Goal: Transaction & Acquisition: Purchase product/service

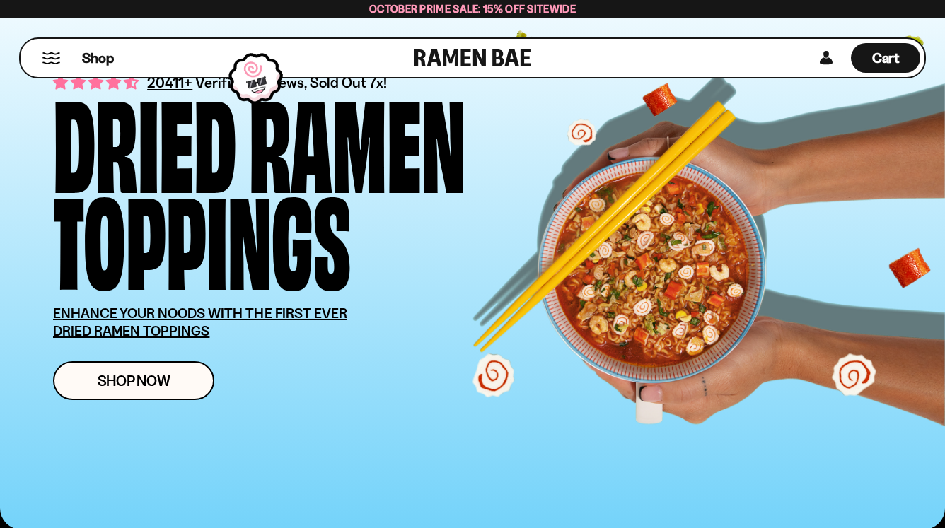
scroll to position [81, 0]
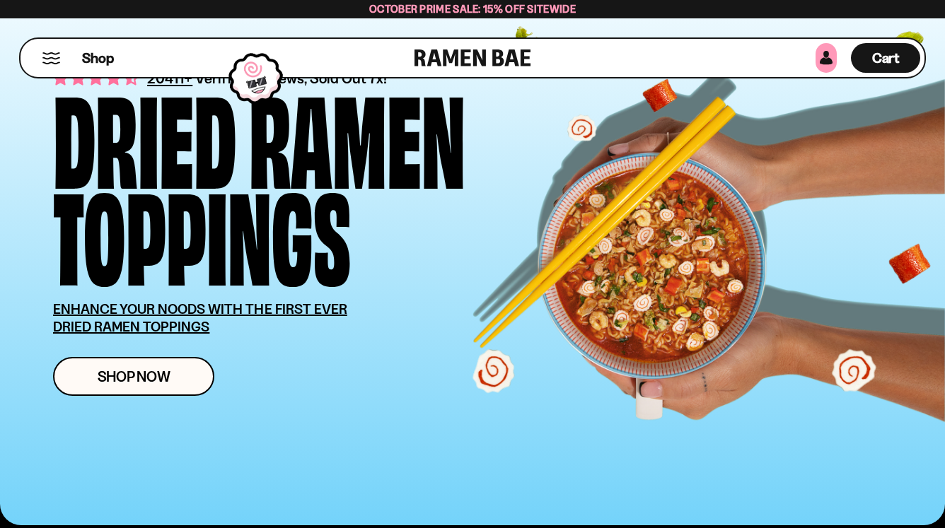
click at [824, 57] on link at bounding box center [825, 58] width 21 height 30
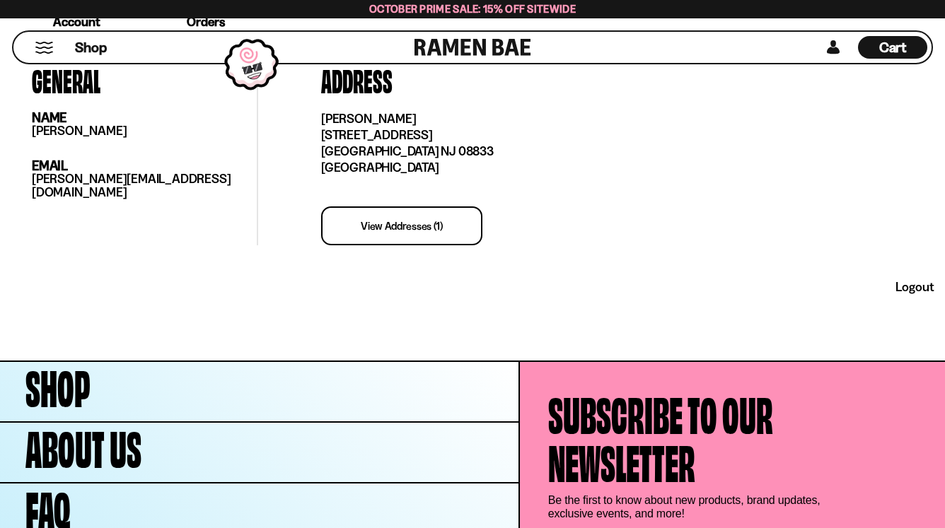
scroll to position [537, 0]
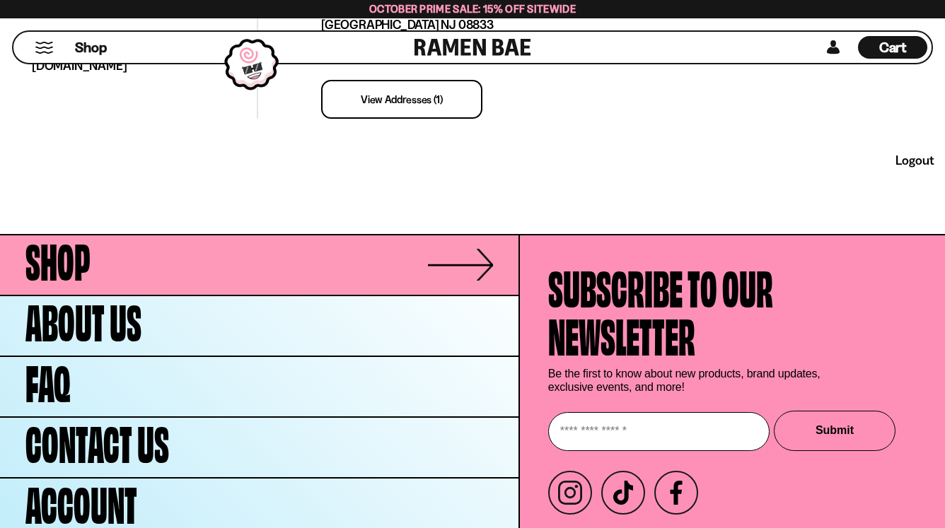
click at [115, 269] on link "Shop" at bounding box center [259, 264] width 518 height 59
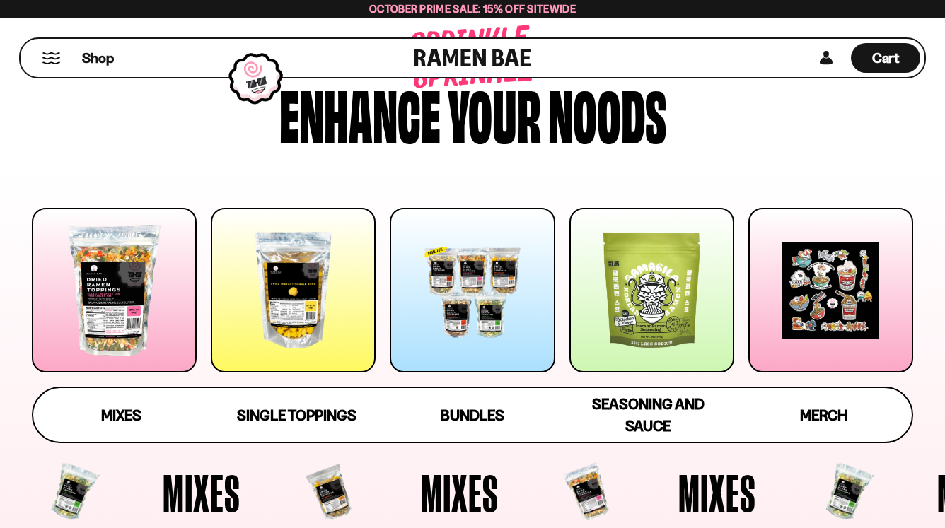
scroll to position [88, 0]
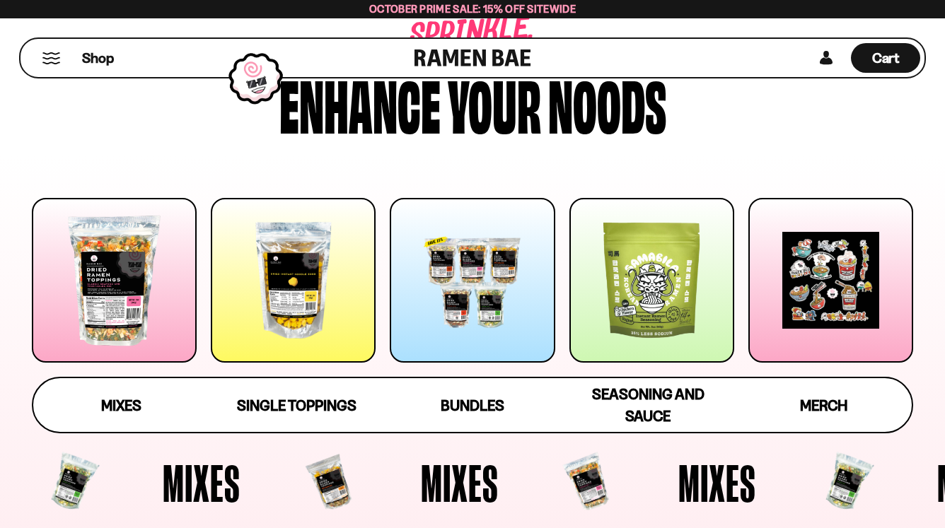
click at [131, 295] on div at bounding box center [114, 280] width 165 height 165
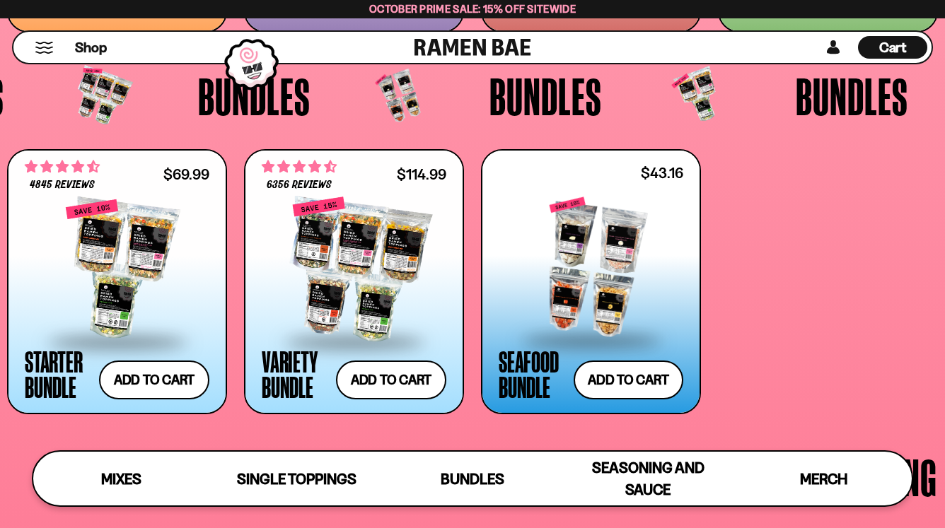
scroll to position [2634, 0]
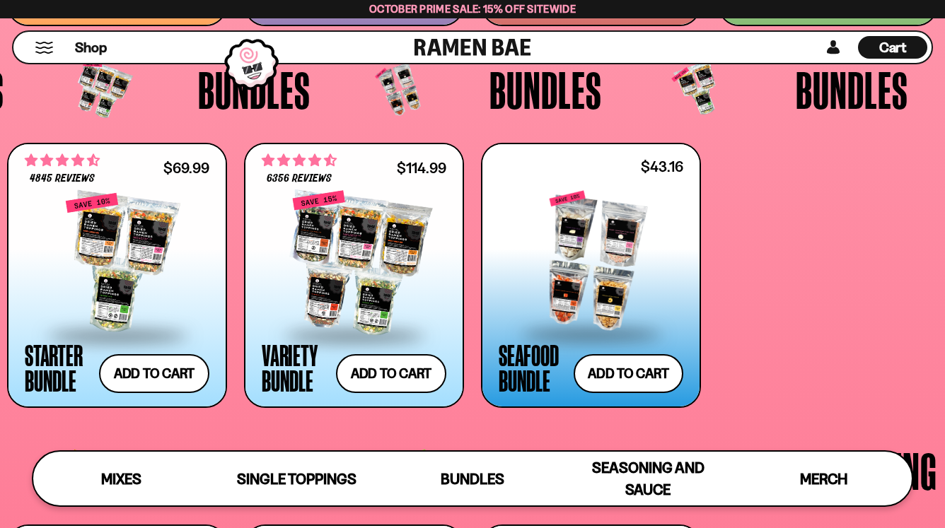
click at [629, 251] on div at bounding box center [590, 261] width 185 height 141
click at [354, 257] on div at bounding box center [354, 262] width 185 height 141
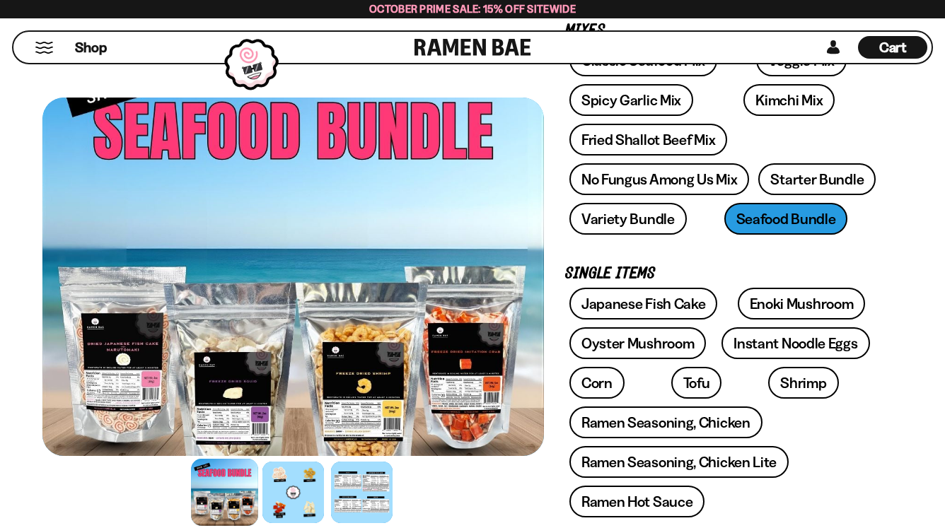
scroll to position [267, 0]
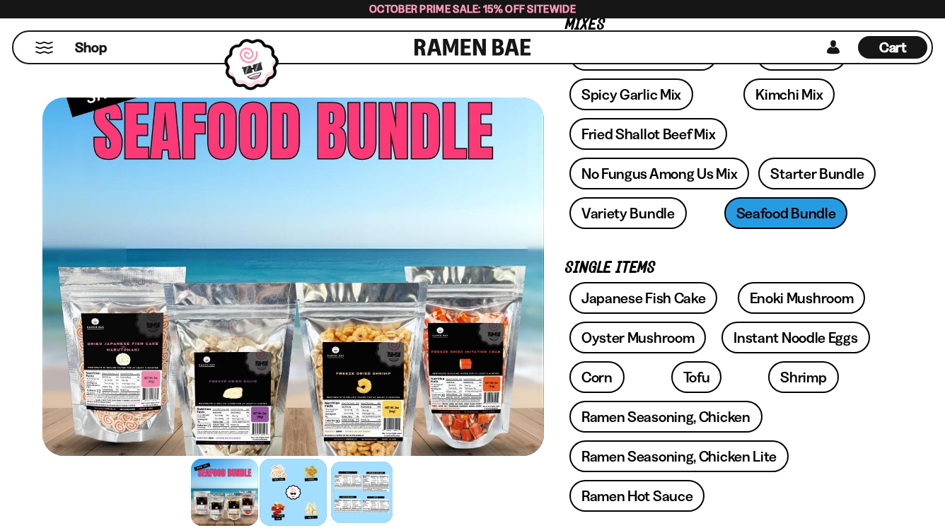
click at [291, 479] on div at bounding box center [292, 492] width 67 height 67
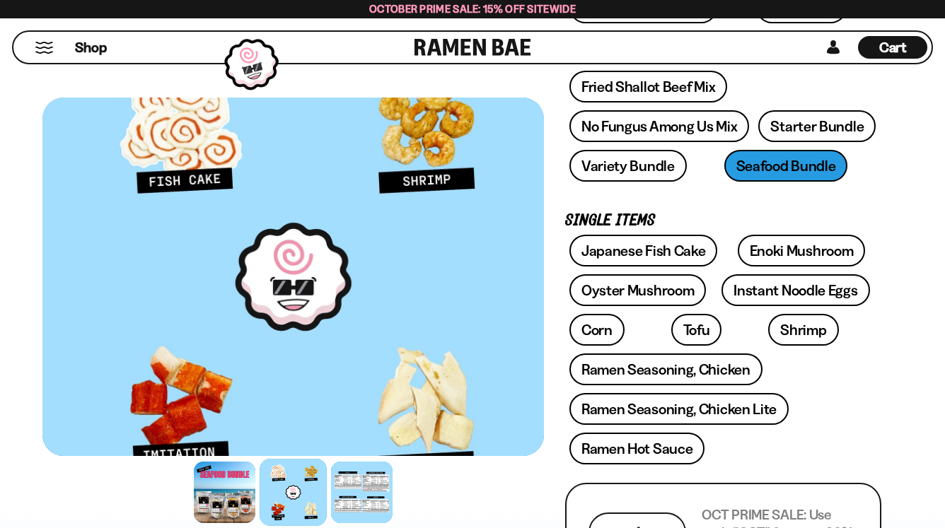
scroll to position [305, 0]
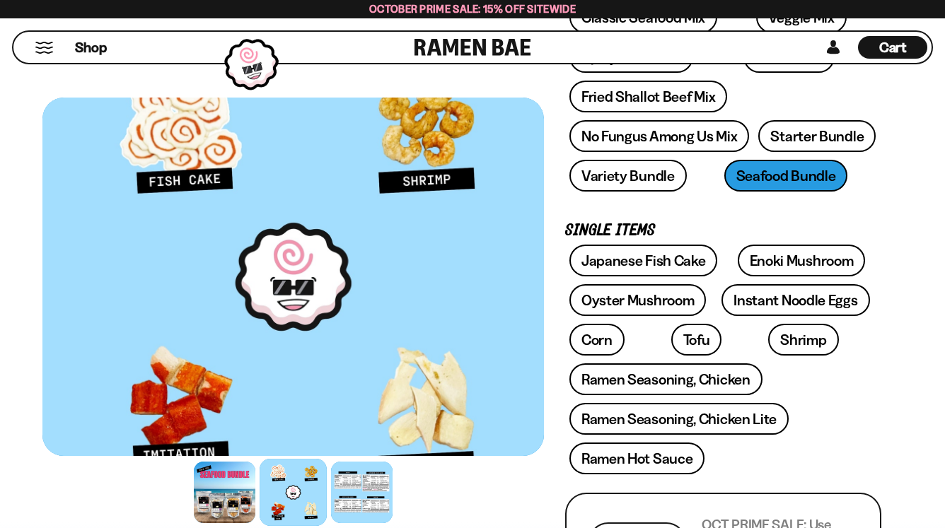
click at [430, 442] on div at bounding box center [292, 277] width 501 height 358
click at [352, 484] on div at bounding box center [361, 492] width 67 height 67
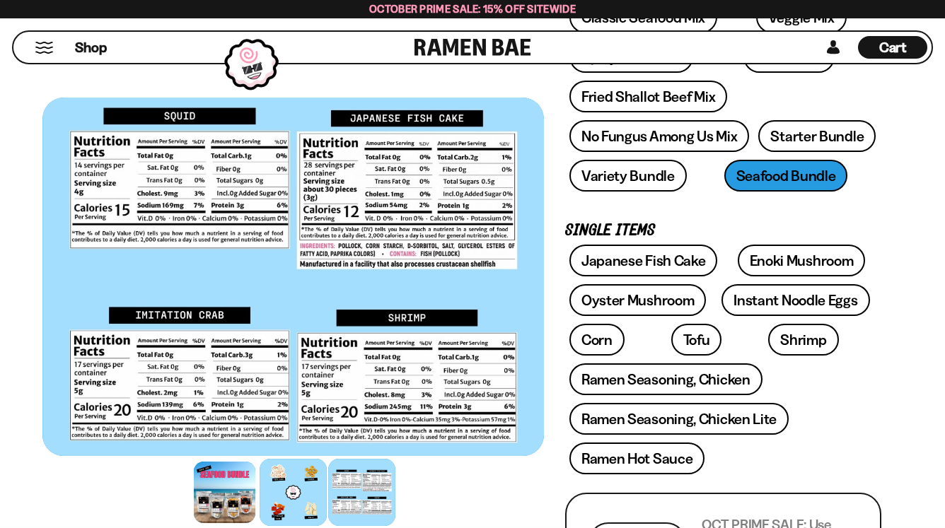
click at [284, 486] on div at bounding box center [292, 492] width 67 height 67
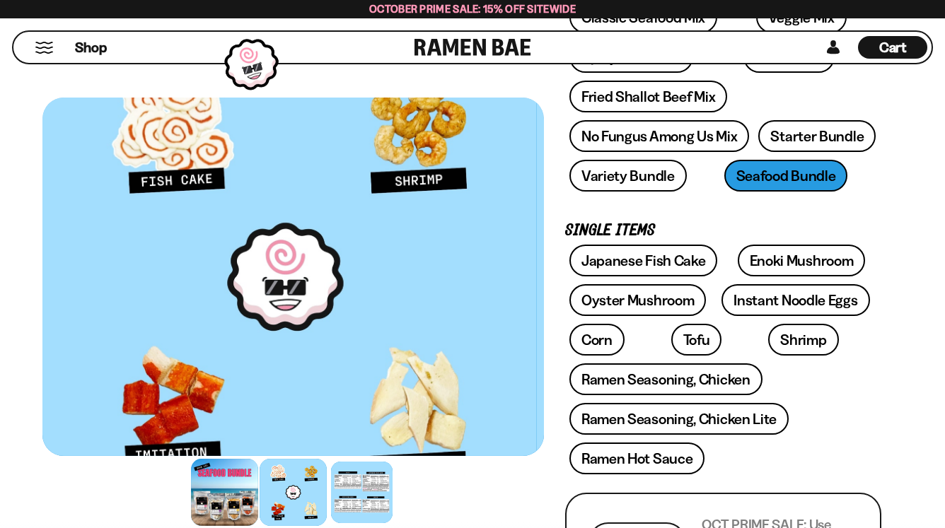
click at [239, 488] on div at bounding box center [224, 492] width 67 height 67
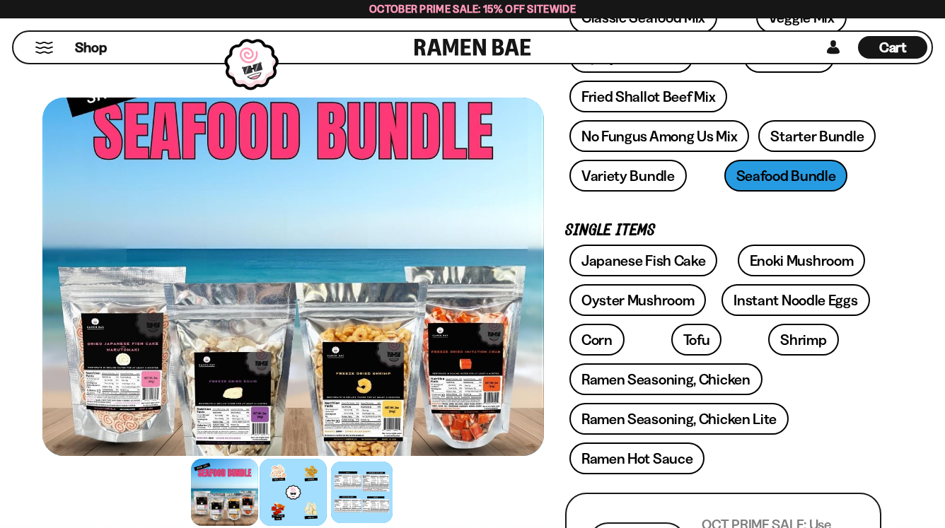
click at [298, 494] on div at bounding box center [292, 492] width 67 height 67
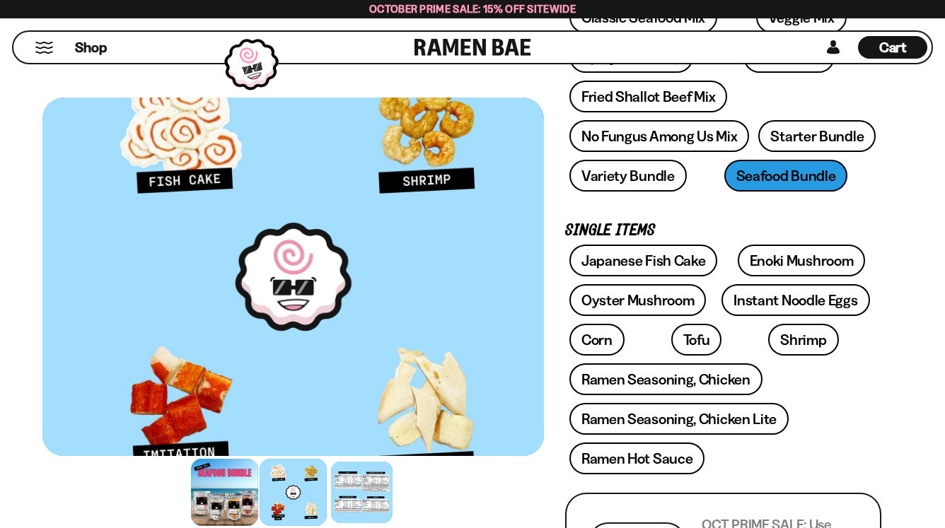
click at [231, 479] on div at bounding box center [224, 492] width 67 height 67
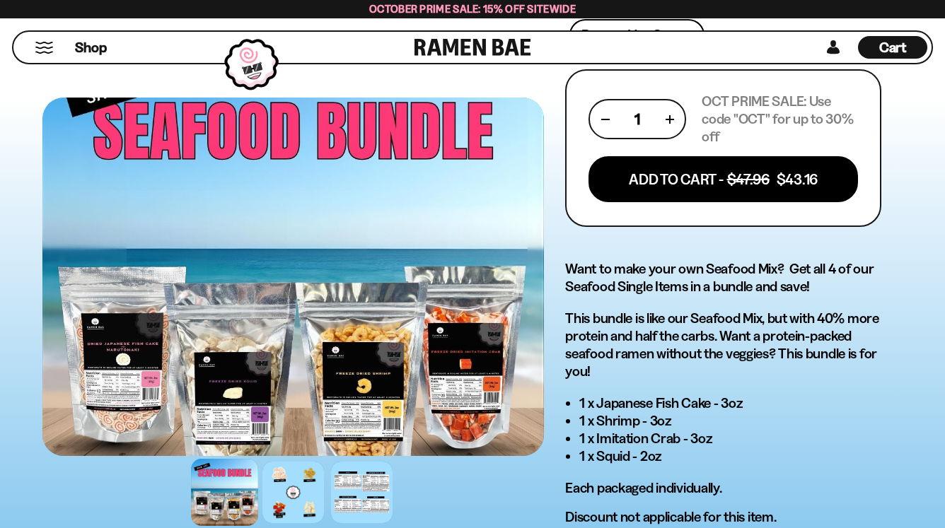
scroll to position [733, 0]
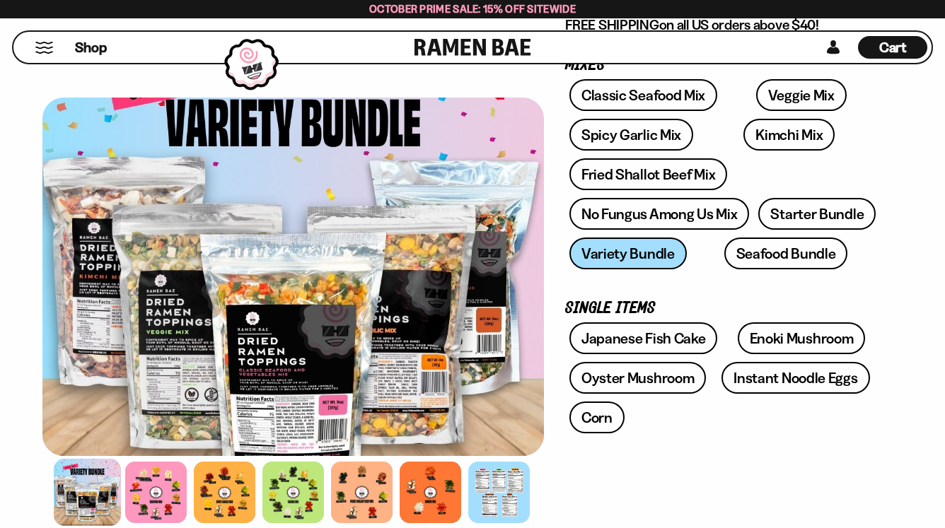
scroll to position [249, 0]
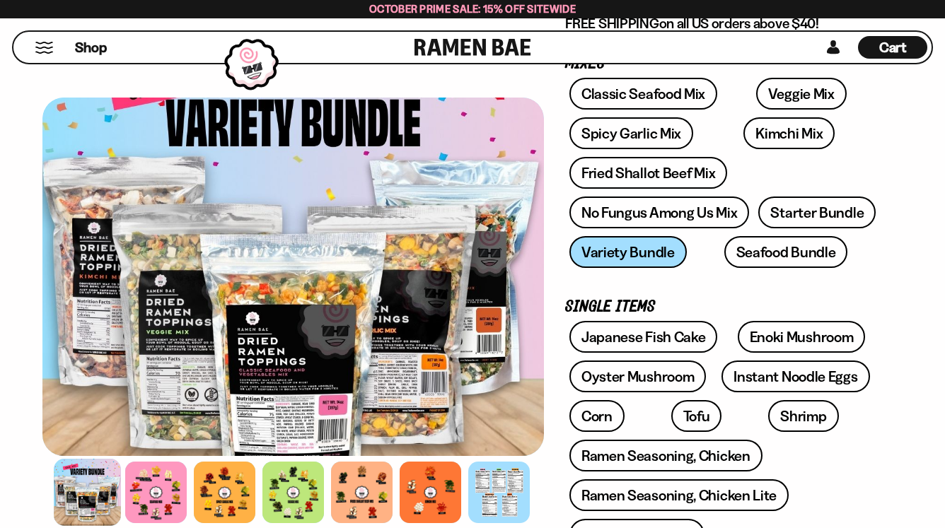
click at [95, 498] on div at bounding box center [87, 492] width 67 height 67
click at [148, 482] on div at bounding box center [155, 492] width 67 height 67
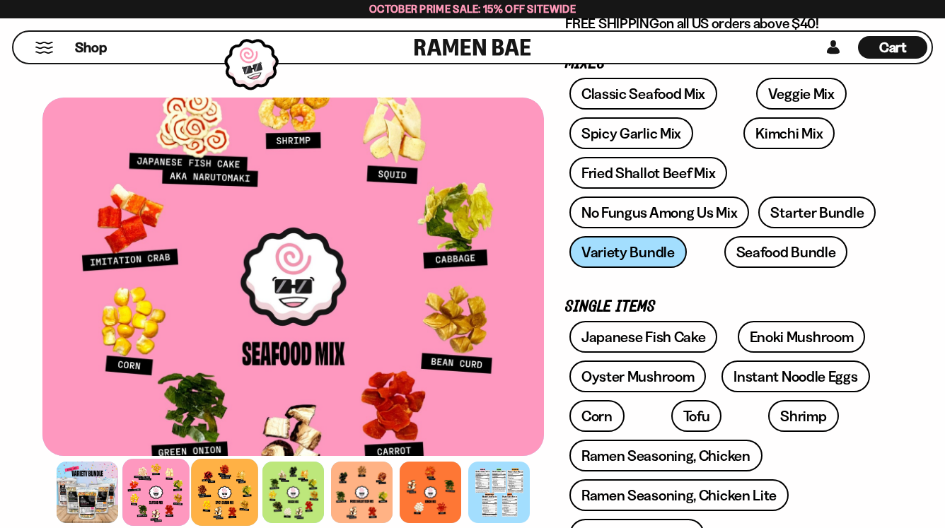
click at [226, 493] on div at bounding box center [224, 492] width 67 height 67
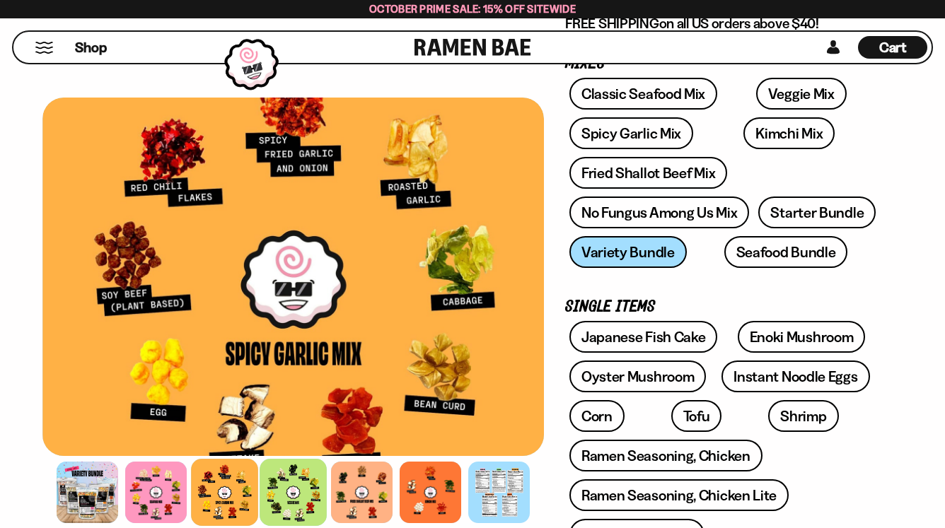
click at [295, 492] on div at bounding box center [292, 492] width 67 height 67
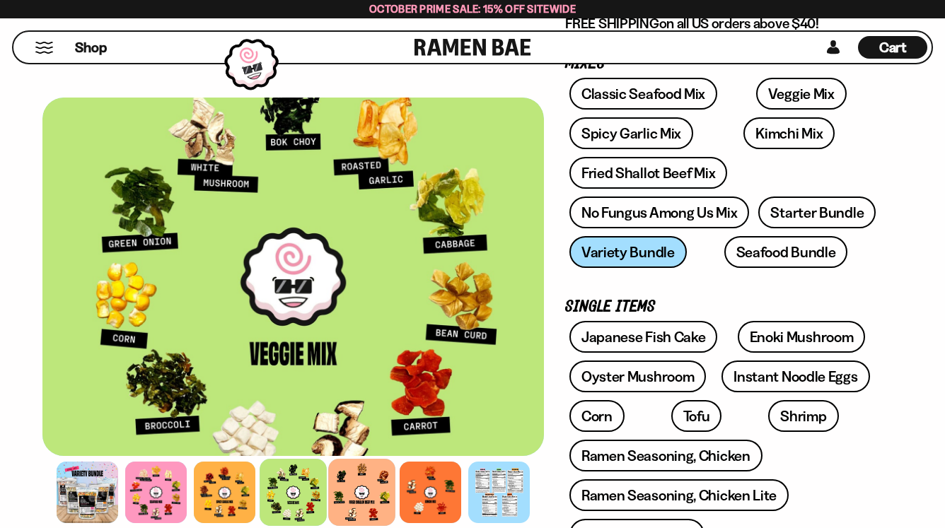
click at [348, 493] on div at bounding box center [361, 492] width 67 height 67
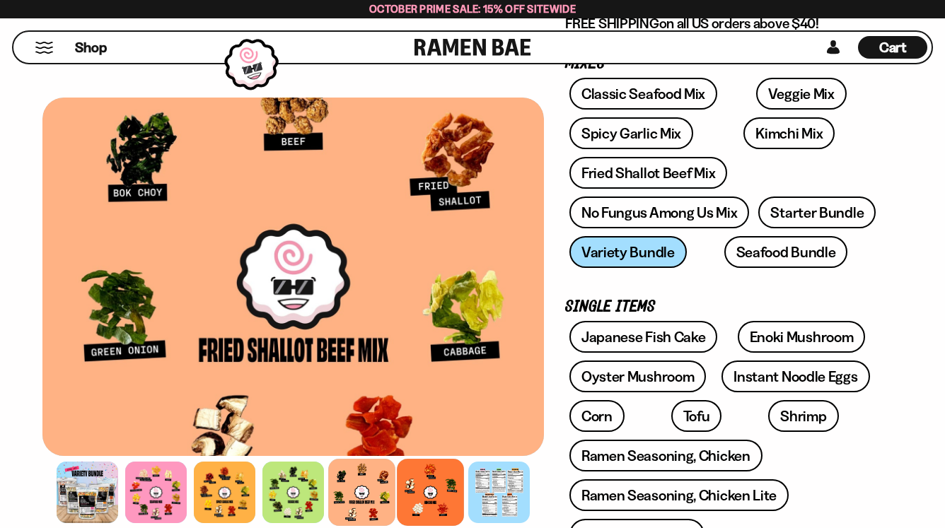
click at [419, 474] on div at bounding box center [430, 492] width 67 height 67
